Goal: Ask a question: Seek information or help from site administrators or community

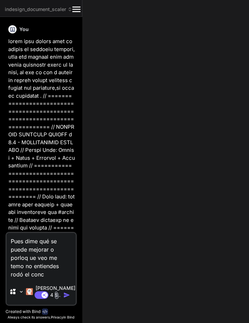
scroll to position [28288, 0]
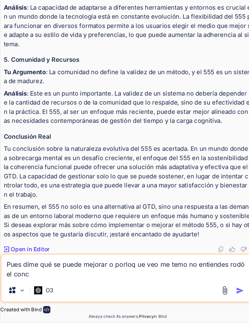
scroll to position [33, 0]
click at [34, 280] on textarea "Pues dime qué se puede mejorar o porloq ue veo me temo no entiendes rodó el conc" at bounding box center [108, 275] width 214 height 21
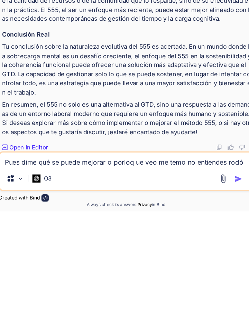
scroll to position [25447, 0]
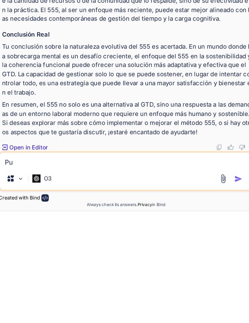
type textarea "P"
type textarea "C"
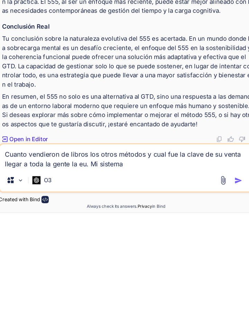
scroll to position [33, 0]
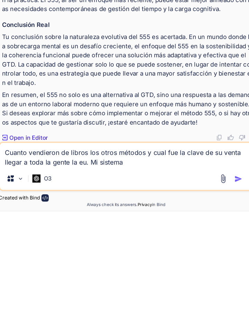
paste textarea "Esta filosofía de "dar por supuesta la competencia" es lo que diferencia a una …"
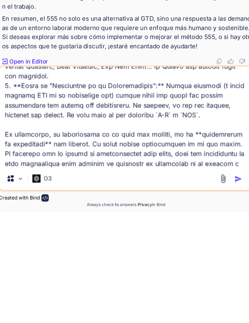
scroll to position [224, 0]
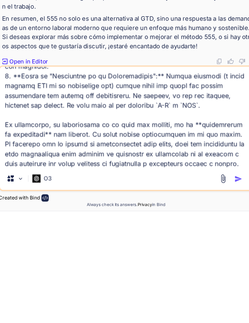
type textarea "Cuanto vendieron de libros los otros métodos y cual fue la clave de su venta ll…"
click at [205, 298] on img "button" at bounding box center [204, 295] width 7 height 7
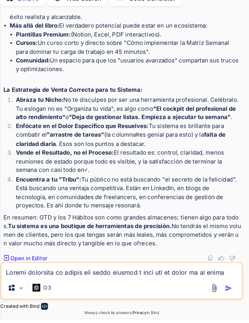
scroll to position [26422, 0]
click at [138, 285] on textarea at bounding box center [108, 279] width 214 height 12
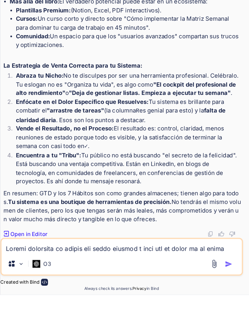
scroll to position [33, 0]
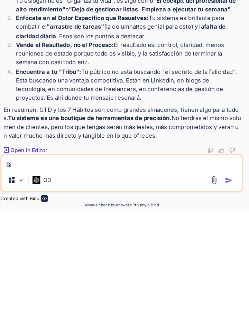
type textarea "B"
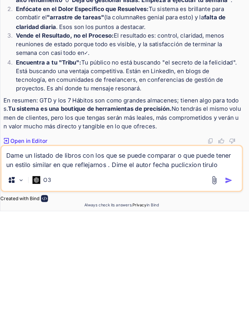
type textarea "Dame un listado de libros con los que se puede comparar o que puede tener un es…"
click at [205, 295] on img "button" at bounding box center [204, 295] width 7 height 7
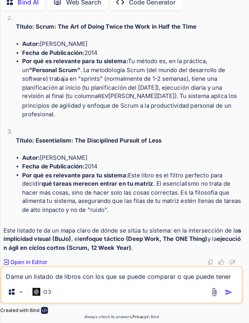
click at [188, 266] on img at bounding box center [188, 269] width 6 height 6
